Goal: Connect with others: Participate in discussion

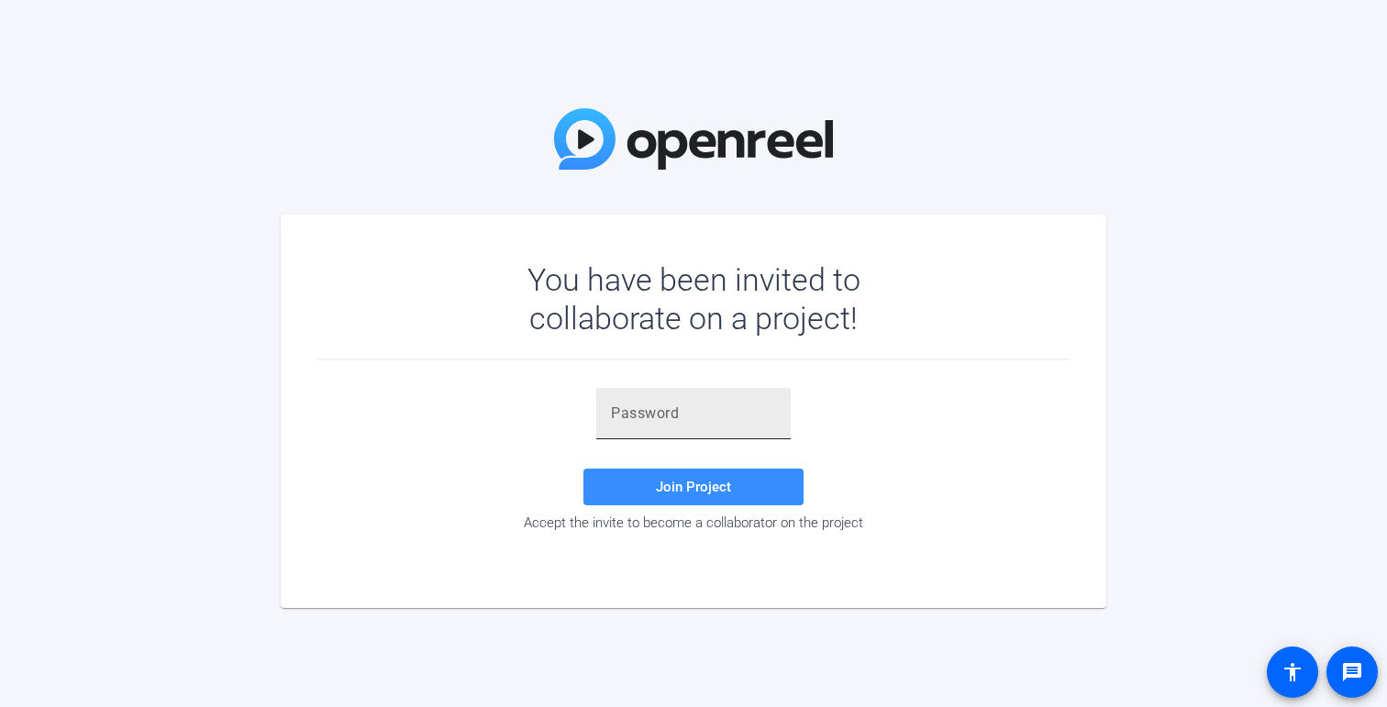
click at [628, 401] on div at bounding box center [693, 413] width 165 height 51
paste input "$0H{^B"
type input "$0H{^B"
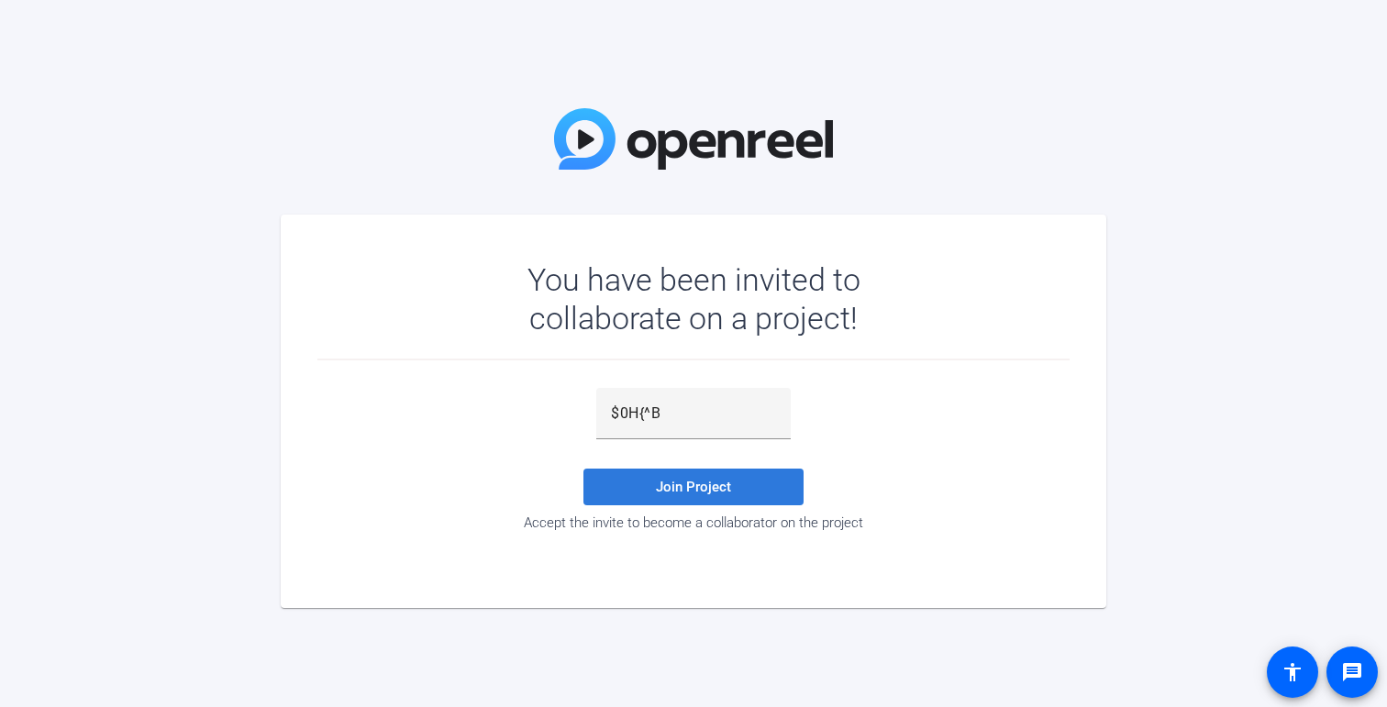
click at [641, 476] on span at bounding box center [693, 487] width 220 height 44
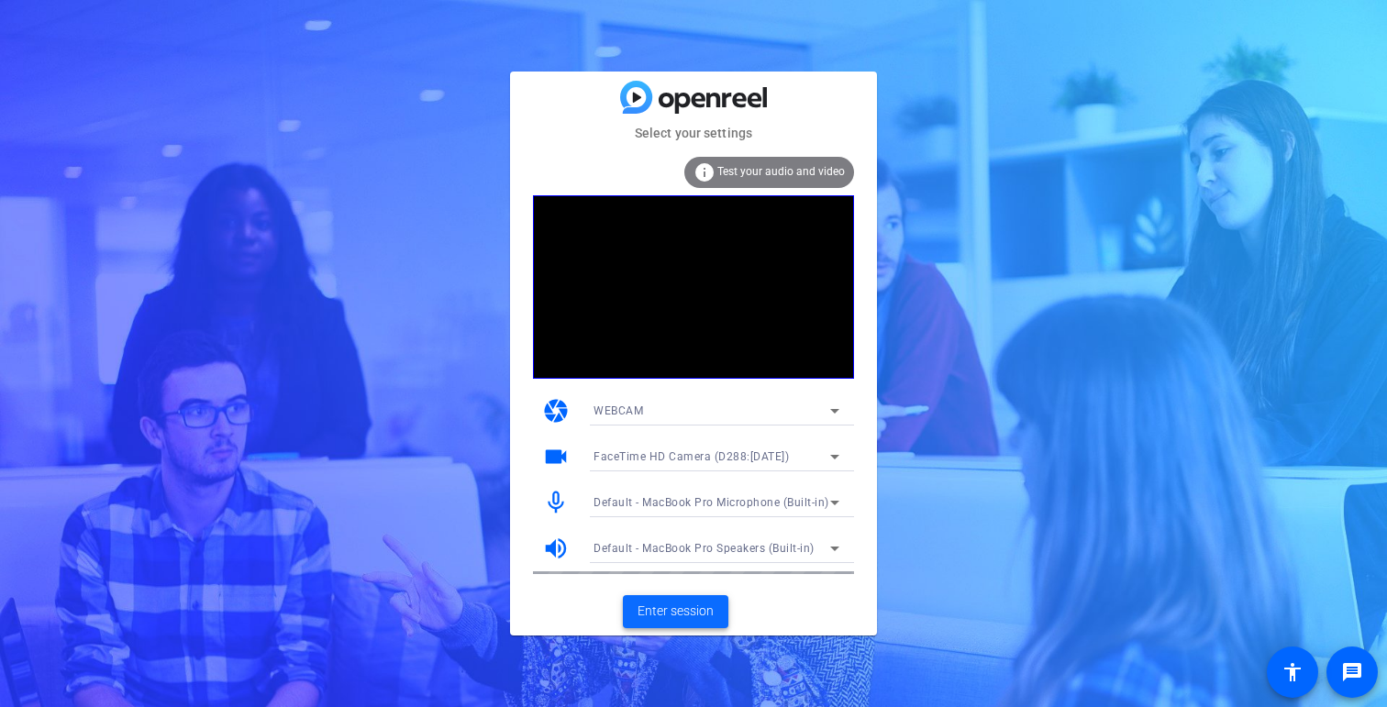
click at [699, 615] on span "Enter session" at bounding box center [676, 611] width 76 height 19
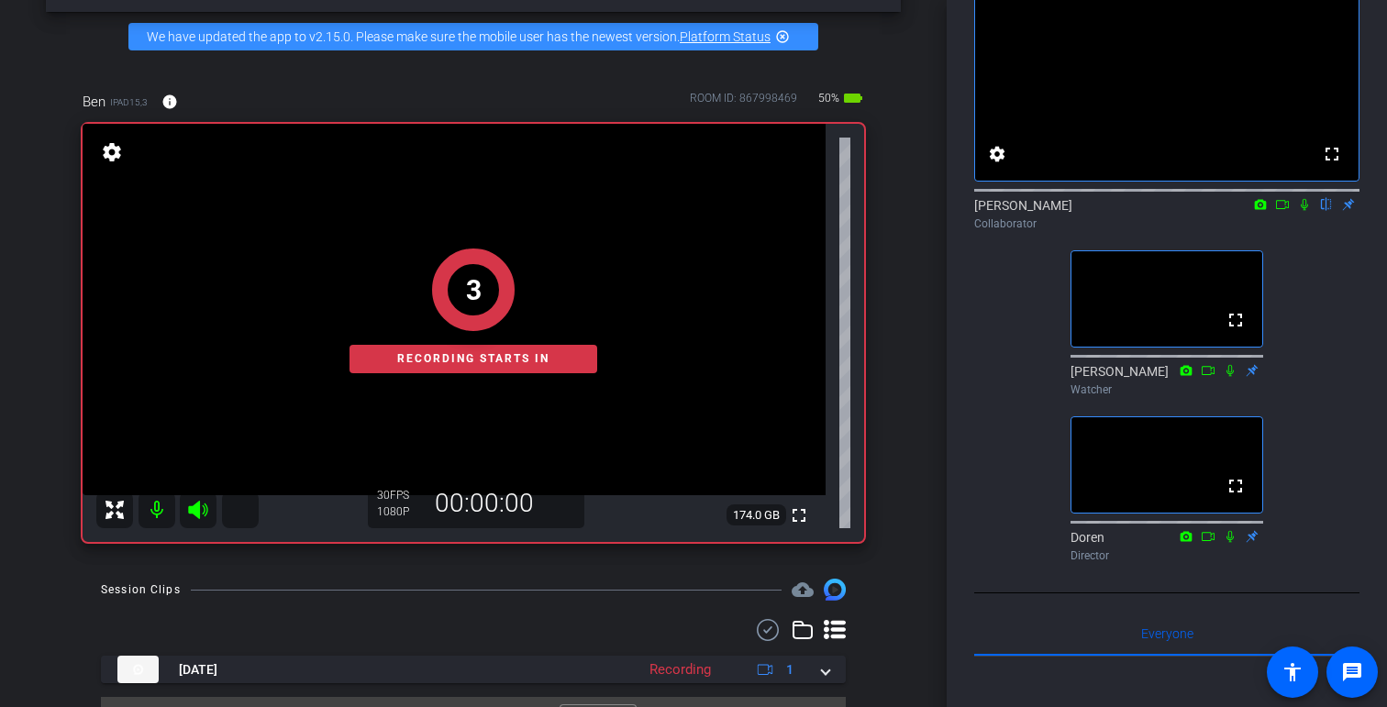
scroll to position [108, 0]
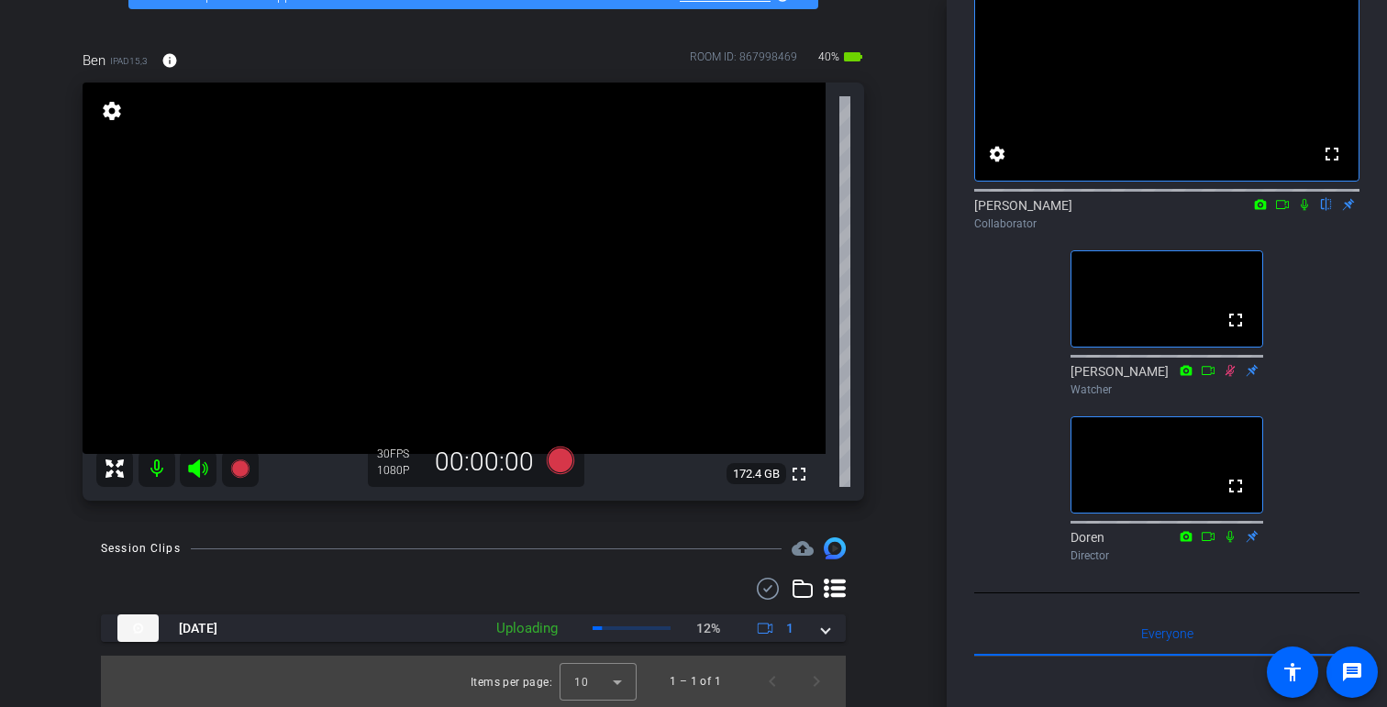
type input "[PERSON_NAME]"
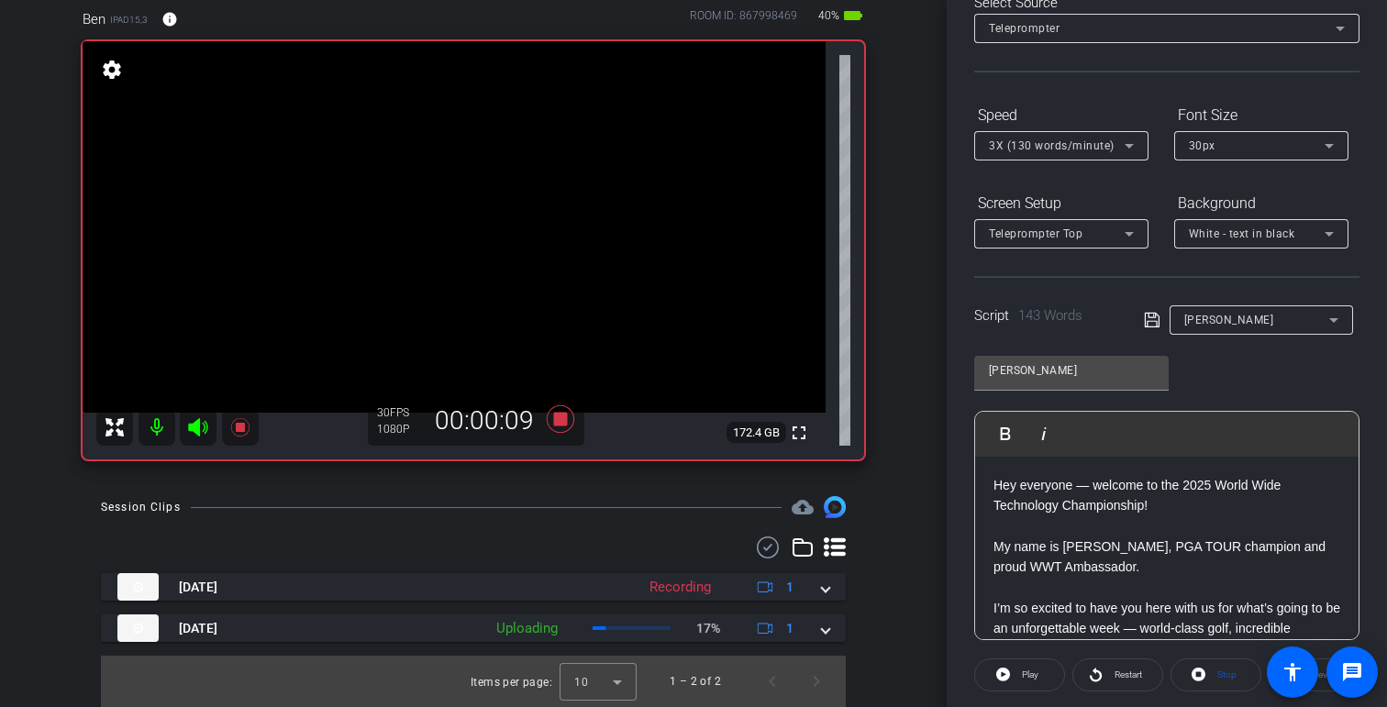
scroll to position [0, 0]
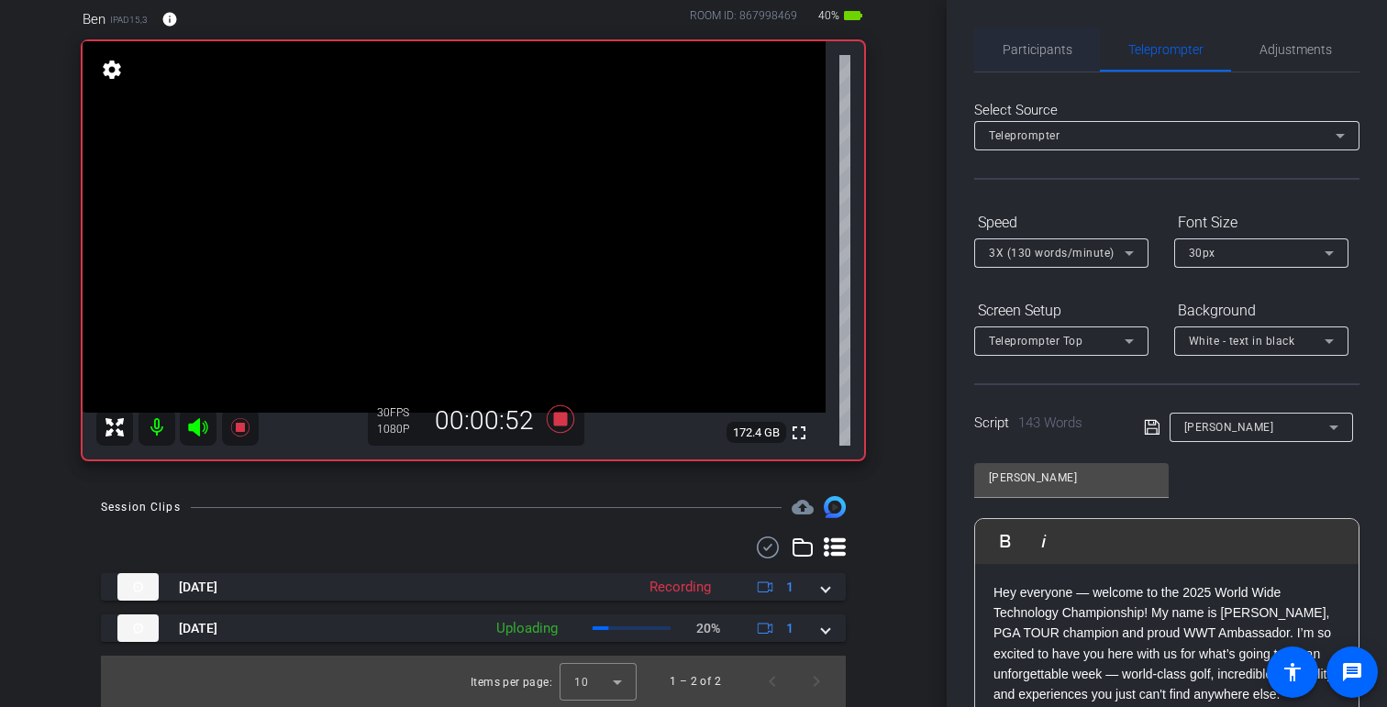
click at [1028, 50] on span "Participants" at bounding box center [1038, 49] width 70 height 13
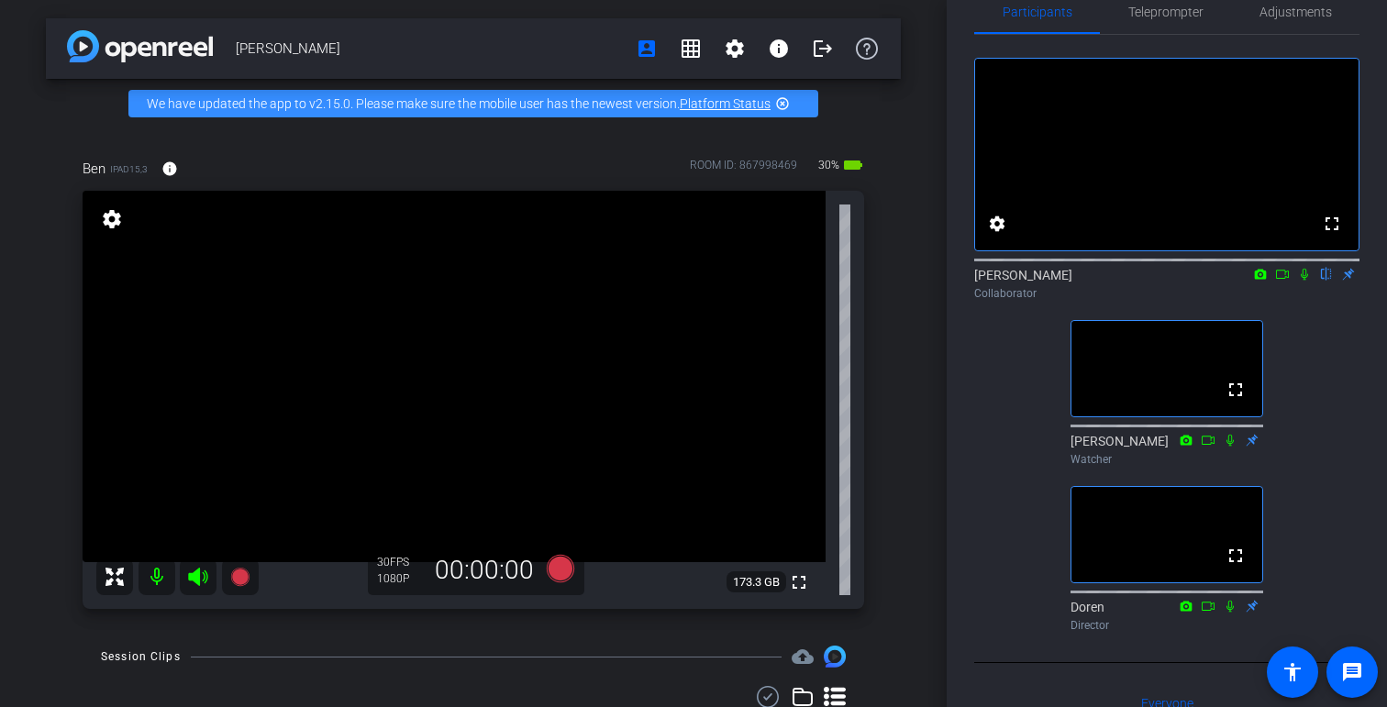
click at [43, 162] on div "[PERSON_NAME] account_box grid_on settings info logout We have updated the app …" at bounding box center [473, 353] width 947 height 707
